Goal: Complete application form

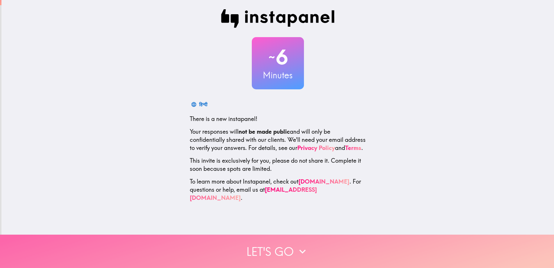
click at [280, 246] on button "Let's go" at bounding box center [277, 250] width 554 height 33
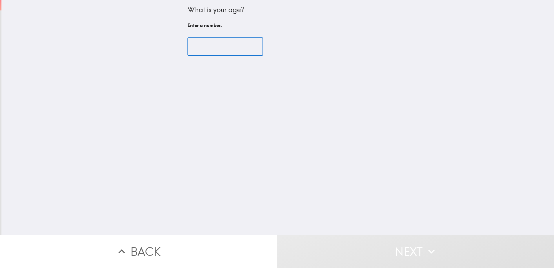
click at [208, 45] on input "number" at bounding box center [226, 47] width 76 height 18
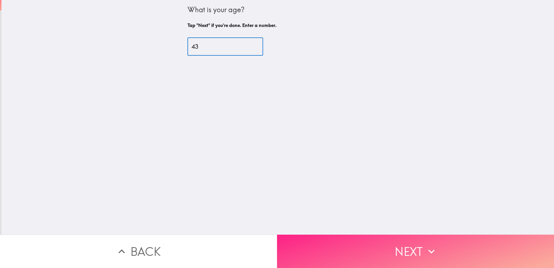
type input "43"
click at [372, 246] on button "Next" at bounding box center [415, 250] width 277 height 33
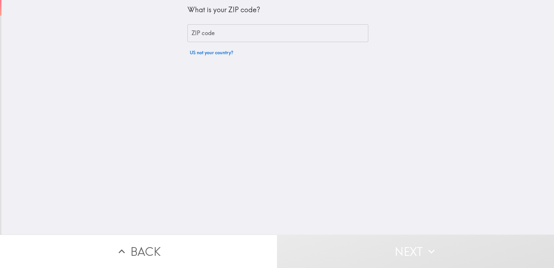
click at [229, 36] on input "ZIP code" at bounding box center [278, 33] width 181 height 18
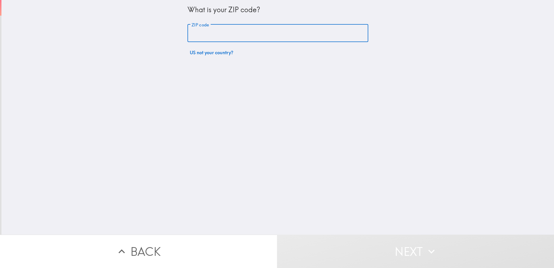
type input "15904"
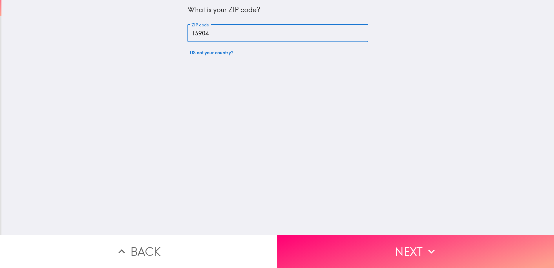
click at [341, 246] on button "Next" at bounding box center [415, 250] width 277 height 33
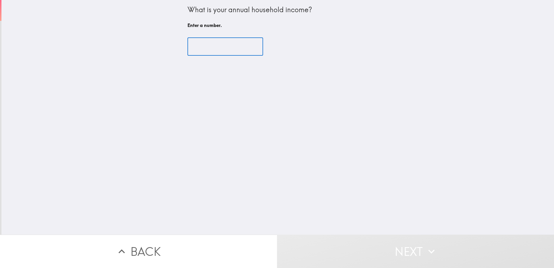
click at [231, 49] on input "number" at bounding box center [226, 47] width 76 height 18
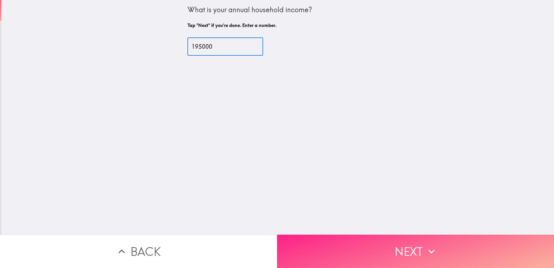
type input "195000"
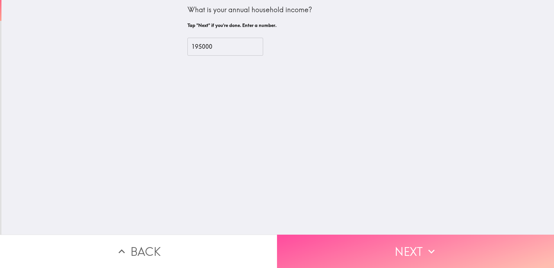
click at [303, 249] on button "Next" at bounding box center [415, 250] width 277 height 33
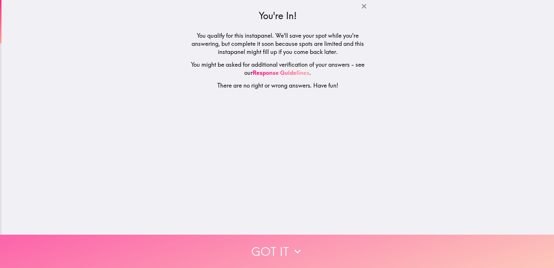
click at [275, 243] on button "Got it" at bounding box center [277, 250] width 554 height 33
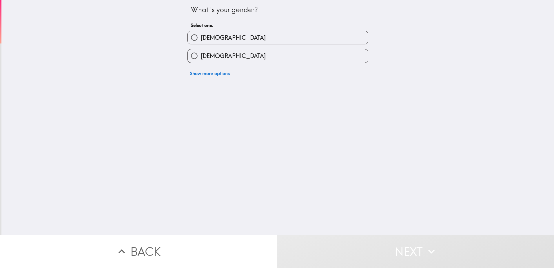
click at [221, 56] on label "[DEMOGRAPHIC_DATA]" at bounding box center [278, 55] width 180 height 13
click at [201, 56] on input "[DEMOGRAPHIC_DATA]" at bounding box center [194, 55] width 13 height 13
radio input "true"
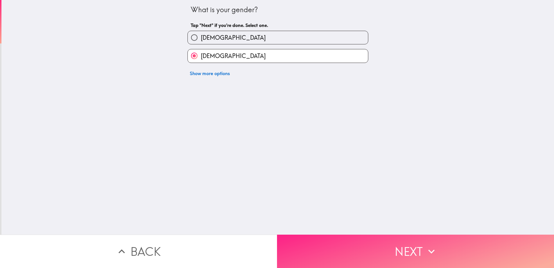
click at [372, 254] on button "Next" at bounding box center [415, 250] width 277 height 33
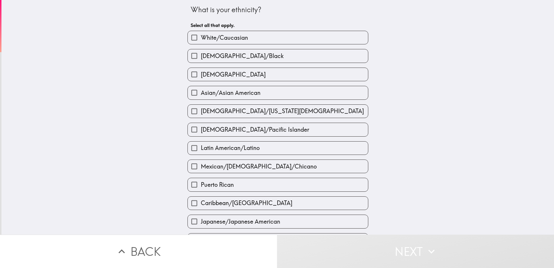
click at [262, 41] on label "White/Caucasian" at bounding box center [278, 37] width 180 height 13
click at [201, 41] on input "White/Caucasian" at bounding box center [194, 37] width 13 height 13
checkbox input "true"
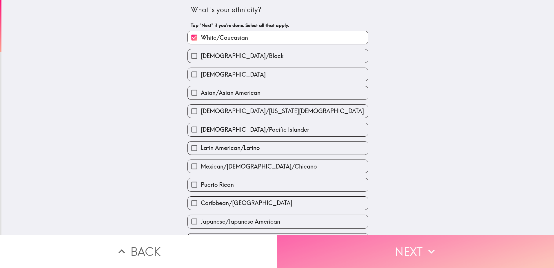
click at [382, 251] on button "Next" at bounding box center [415, 250] width 277 height 33
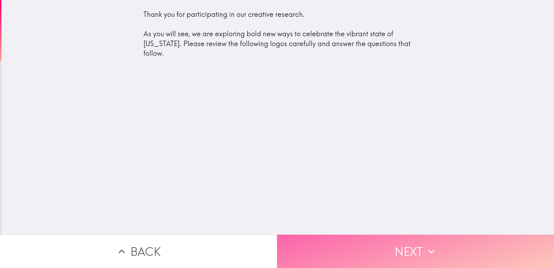
click at [394, 256] on button "Next" at bounding box center [415, 250] width 277 height 33
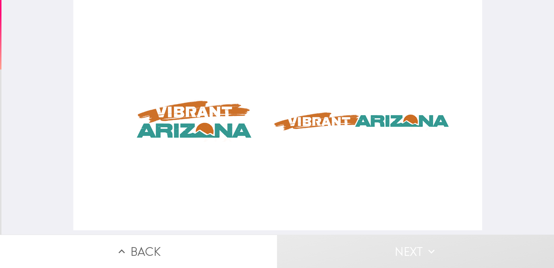
click at [192, 112] on div at bounding box center [277, 115] width 409 height 230
drag, startPoint x: 336, startPoint y: 121, endPoint x: 342, endPoint y: 121, distance: 6.1
click at [342, 121] on div at bounding box center [277, 115] width 409 height 230
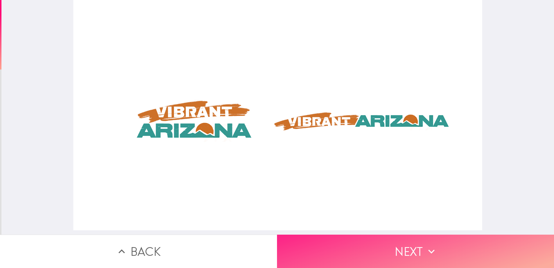
click at [406, 251] on button "Next" at bounding box center [415, 250] width 277 height 33
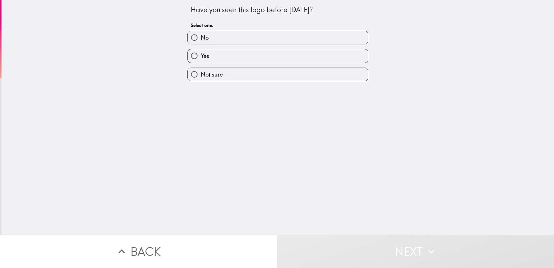
click at [245, 37] on label "No" at bounding box center [278, 37] width 180 height 13
click at [201, 37] on input "No" at bounding box center [194, 37] width 13 height 13
radio input "true"
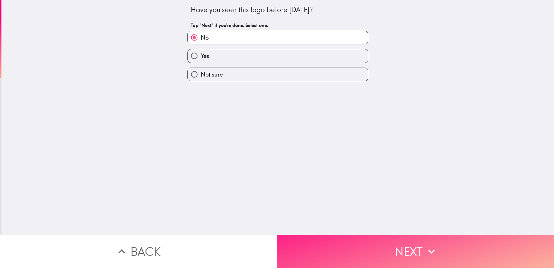
click at [412, 253] on button "Next" at bounding box center [415, 250] width 277 height 33
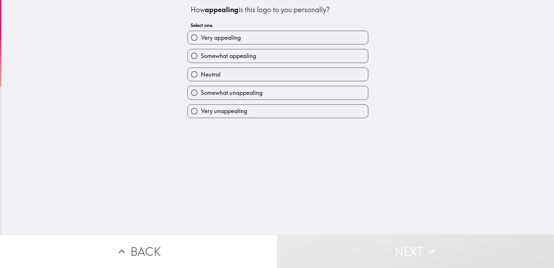
click at [295, 38] on label "Very appealing" at bounding box center [278, 37] width 180 height 13
click at [201, 38] on input "Very appealing" at bounding box center [194, 37] width 13 height 13
radio input "true"
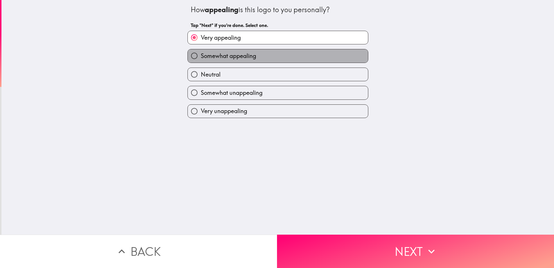
click at [278, 53] on label "Somewhat appealing" at bounding box center [278, 55] width 180 height 13
click at [201, 53] on input "Somewhat appealing" at bounding box center [194, 55] width 13 height 13
radio input "true"
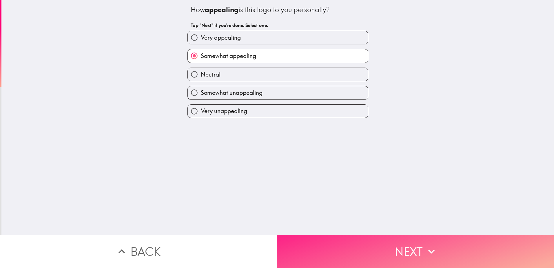
click at [368, 244] on button "Next" at bounding box center [415, 250] width 277 height 33
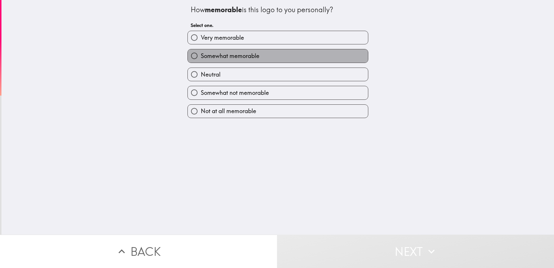
click at [278, 53] on label "Somewhat memorable" at bounding box center [278, 55] width 180 height 13
click at [201, 53] on input "Somewhat memorable" at bounding box center [194, 55] width 13 height 13
radio input "true"
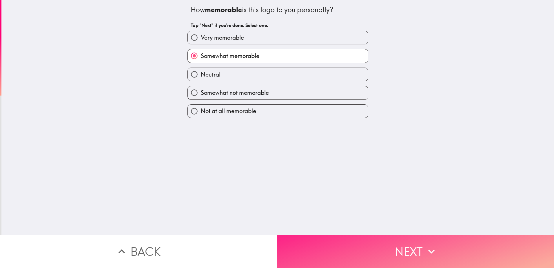
click at [334, 249] on button "Next" at bounding box center [415, 250] width 277 height 33
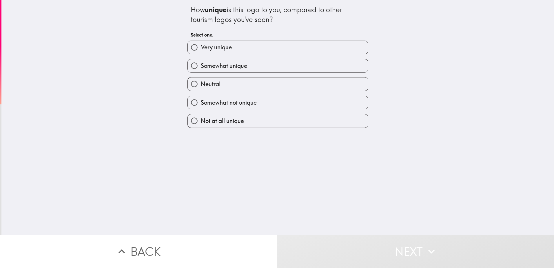
click at [255, 66] on label "Somewhat unique" at bounding box center [278, 65] width 180 height 13
click at [201, 66] on input "Somewhat unique" at bounding box center [194, 65] width 13 height 13
radio input "true"
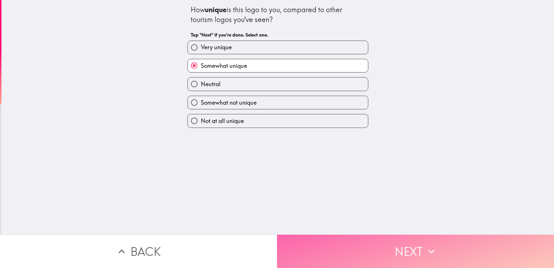
click at [361, 250] on button "Next" at bounding box center [415, 250] width 277 height 33
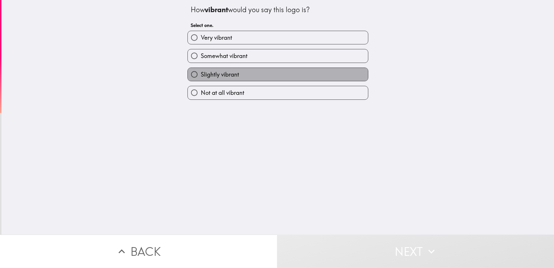
drag, startPoint x: 285, startPoint y: 76, endPoint x: 308, endPoint y: 104, distance: 35.8
click at [285, 76] on label "Slightly vibrant" at bounding box center [278, 74] width 180 height 13
click at [201, 76] on input "Slightly vibrant" at bounding box center [194, 74] width 13 height 13
radio input "true"
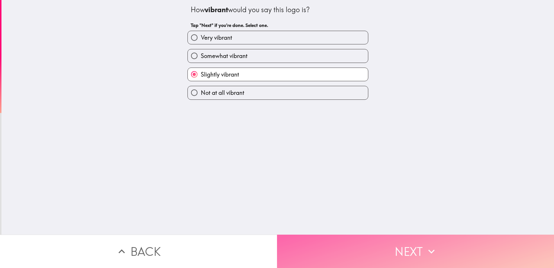
click at [359, 253] on button "Next" at bounding box center [415, 250] width 277 height 33
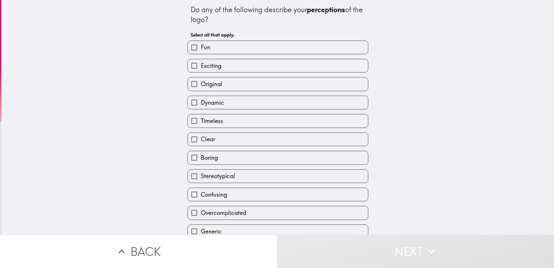
click at [281, 83] on label "Original" at bounding box center [278, 83] width 180 height 13
click at [201, 83] on input "Original" at bounding box center [194, 83] width 13 height 13
checkbox input "true"
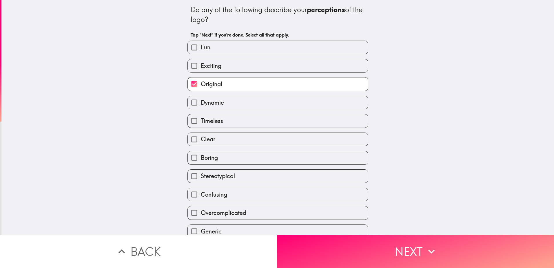
click at [288, 142] on label "Clear" at bounding box center [278, 139] width 180 height 13
click at [201, 142] on input "Clear" at bounding box center [194, 139] width 13 height 13
checkbox input "true"
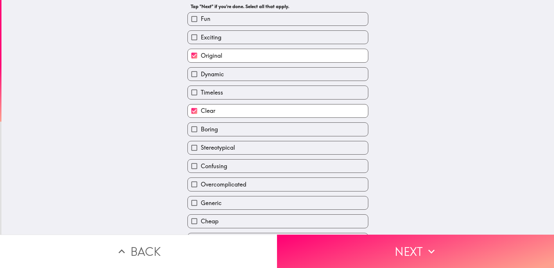
scroll to position [63, 0]
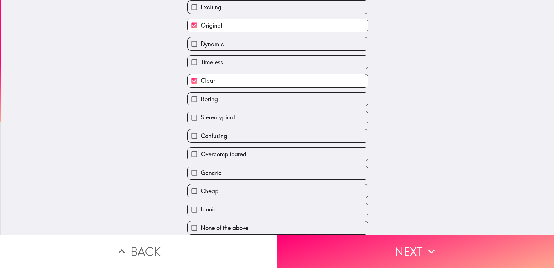
click at [312, 166] on label "Generic" at bounding box center [278, 172] width 180 height 13
click at [201, 166] on input "Generic" at bounding box center [194, 172] width 13 height 13
checkbox input "true"
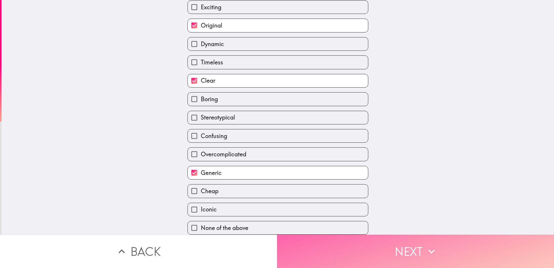
click at [357, 260] on button "Next" at bounding box center [415, 250] width 277 height 33
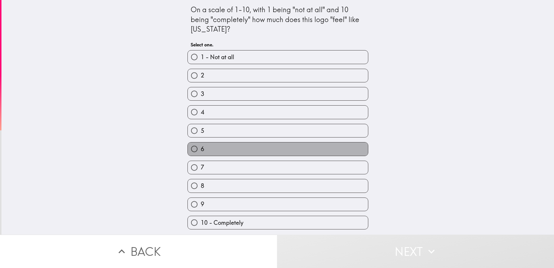
click at [270, 150] on label "6" at bounding box center [278, 148] width 180 height 13
click at [201, 150] on input "6" at bounding box center [194, 148] width 13 height 13
radio input "true"
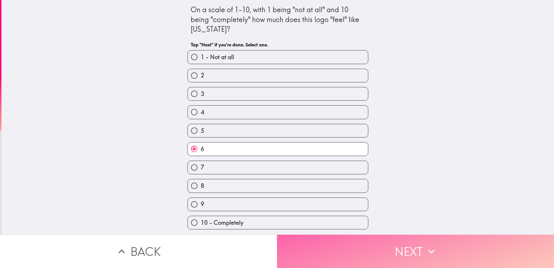
click at [341, 248] on button "Next" at bounding box center [415, 250] width 277 height 33
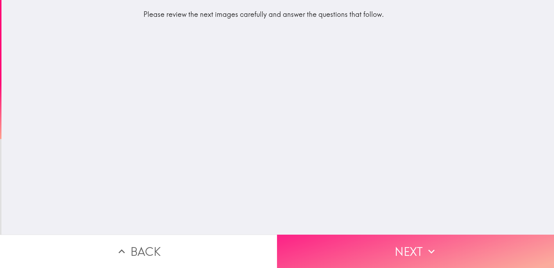
click at [342, 251] on button "Next" at bounding box center [415, 250] width 277 height 33
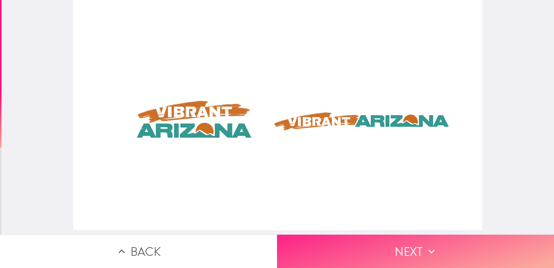
click at [396, 255] on button "Next" at bounding box center [415, 250] width 277 height 33
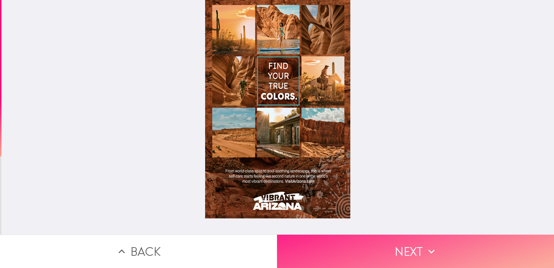
click at [406, 234] on button "Next" at bounding box center [415, 250] width 277 height 33
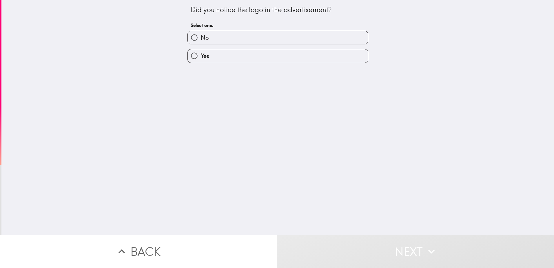
click at [228, 36] on label "No" at bounding box center [278, 37] width 180 height 13
click at [201, 36] on input "No" at bounding box center [194, 37] width 13 height 13
radio input "true"
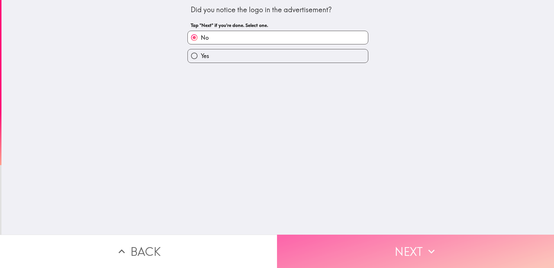
click at [336, 250] on button "Next" at bounding box center [415, 250] width 277 height 33
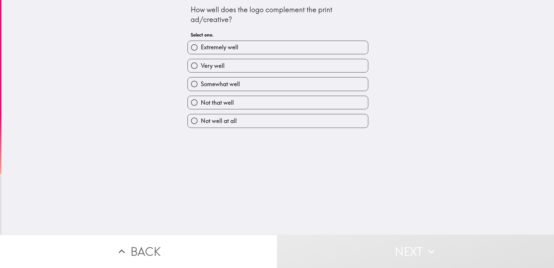
click at [281, 85] on label "Somewhat well" at bounding box center [278, 83] width 180 height 13
click at [201, 85] on input "Somewhat well" at bounding box center [194, 83] width 13 height 13
radio input "true"
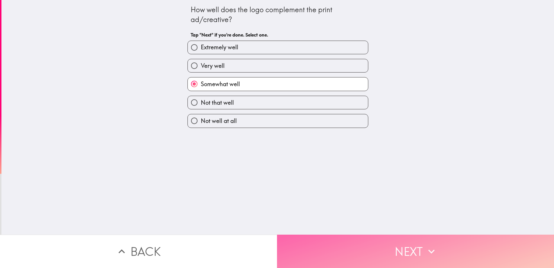
click at [341, 239] on button "Next" at bounding box center [415, 250] width 277 height 33
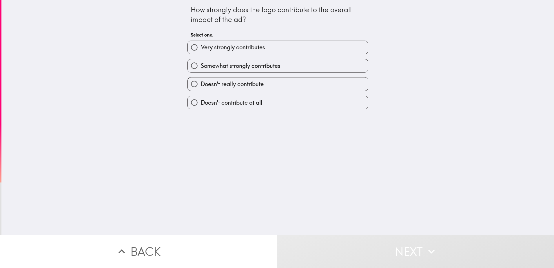
click at [292, 68] on label "Somewhat strongly contributes" at bounding box center [278, 65] width 180 height 13
click at [201, 68] on input "Somewhat strongly contributes" at bounding box center [194, 65] width 13 height 13
radio input "true"
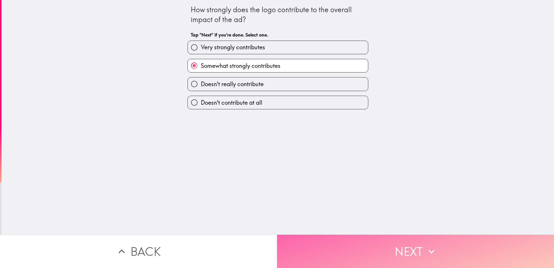
click at [352, 254] on button "Next" at bounding box center [415, 250] width 277 height 33
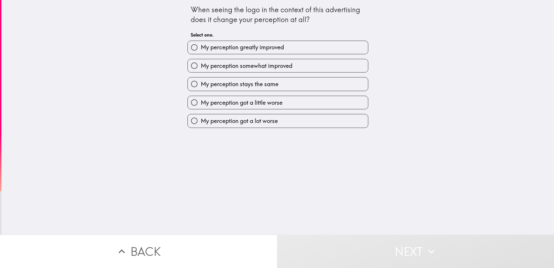
click at [301, 84] on label "My perception stays the same" at bounding box center [278, 83] width 180 height 13
click at [201, 84] on input "My perception stays the same" at bounding box center [194, 83] width 13 height 13
radio input "true"
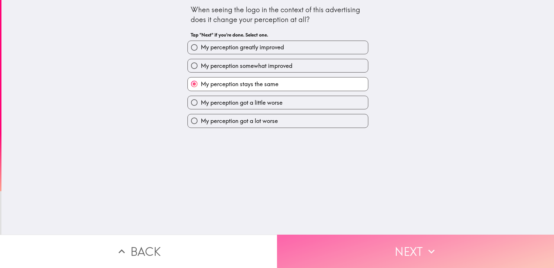
click at [360, 251] on button "Next" at bounding box center [415, 250] width 277 height 33
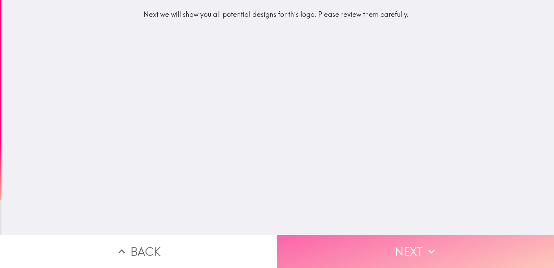
click at [373, 242] on button "Next" at bounding box center [415, 250] width 277 height 33
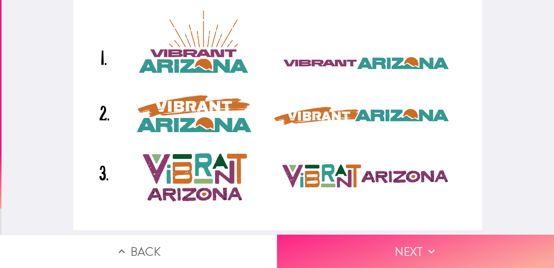
click at [345, 243] on button "Next" at bounding box center [415, 250] width 277 height 33
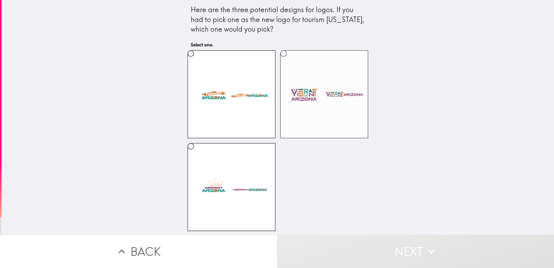
click at [326, 111] on label at bounding box center [324, 94] width 88 height 88
click at [290, 60] on input "radio" at bounding box center [283, 53] width 13 height 13
radio input "true"
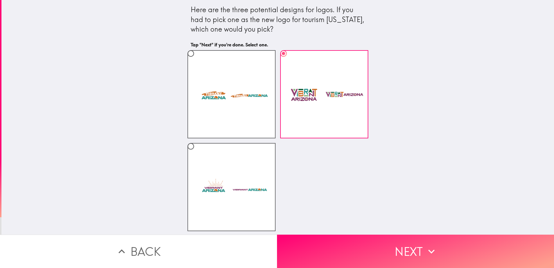
click at [354, 242] on button "Next" at bounding box center [415, 250] width 277 height 33
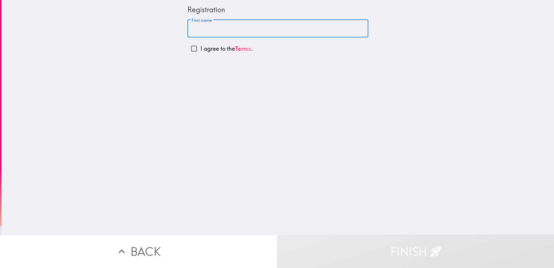
click at [223, 29] on input "First name" at bounding box center [278, 29] width 181 height 18
type input "[PERSON_NAME]"
click at [195, 49] on input "I agree to the Terms ." at bounding box center [194, 48] width 13 height 13
checkbox input "true"
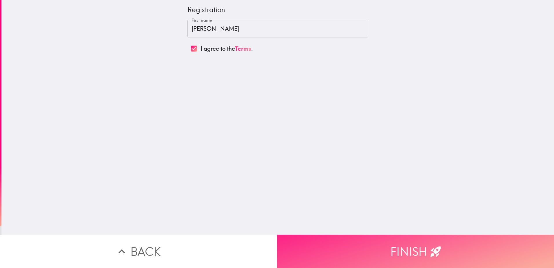
click at [354, 244] on button "Finish" at bounding box center [415, 250] width 277 height 33
